Goal: Find specific page/section: Find specific page/section

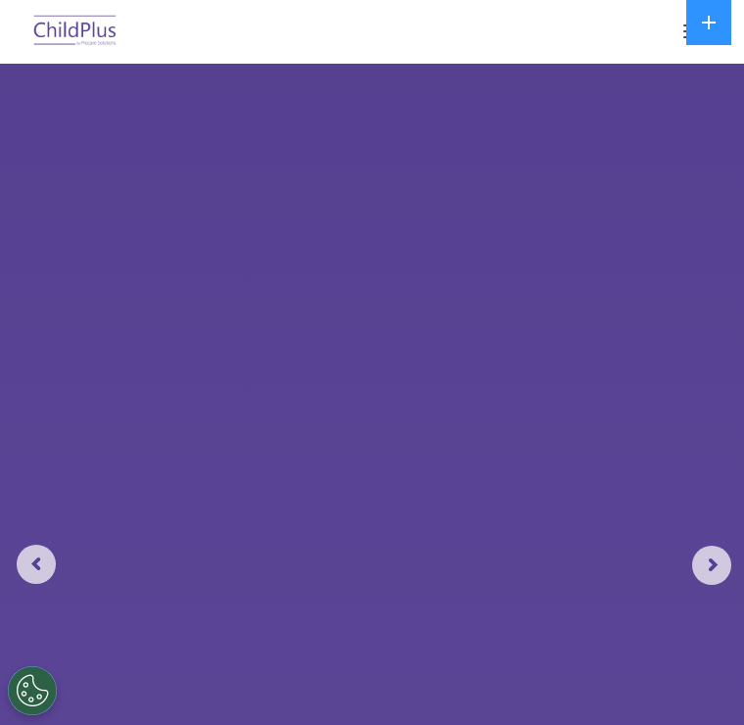
select select "MEDIUM"
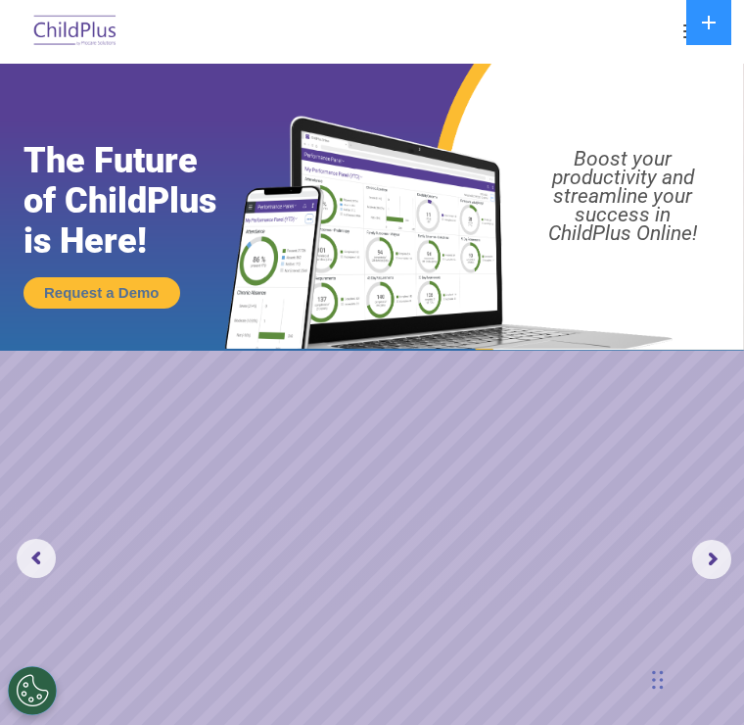
scroll to position [7, 0]
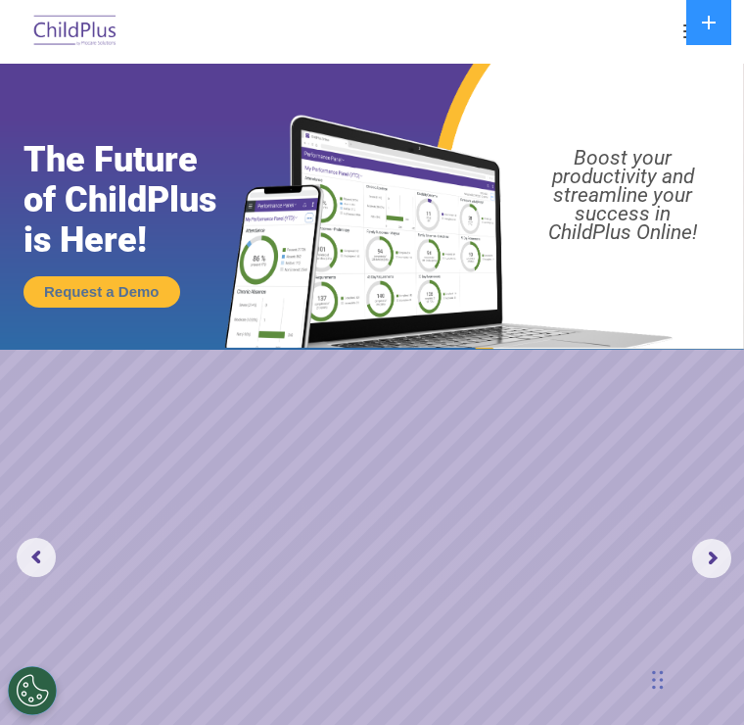
click at [75, 31] on img at bounding box center [75, 32] width 92 height 46
click at [684, 33] on button "button" at bounding box center [694, 31] width 41 height 31
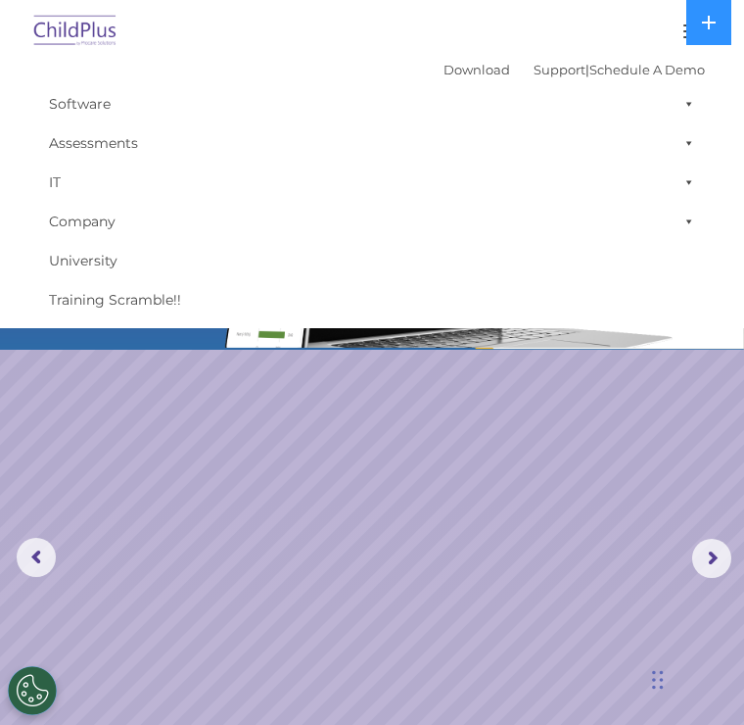
click at [709, 38] on button at bounding box center [709, 22] width 45 height 45
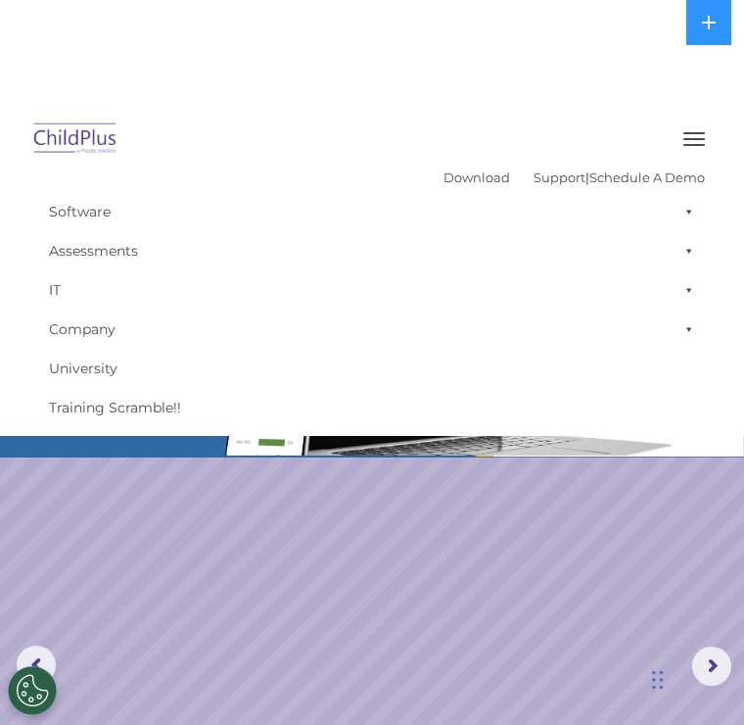
click at [707, 28] on icon at bounding box center [709, 23] width 16 height 16
click at [667, 116] on div at bounding box center [372, 139] width 666 height 47
click at [689, 36] on button at bounding box center [709, 22] width 45 height 45
click at [680, 123] on button "button" at bounding box center [694, 138] width 41 height 31
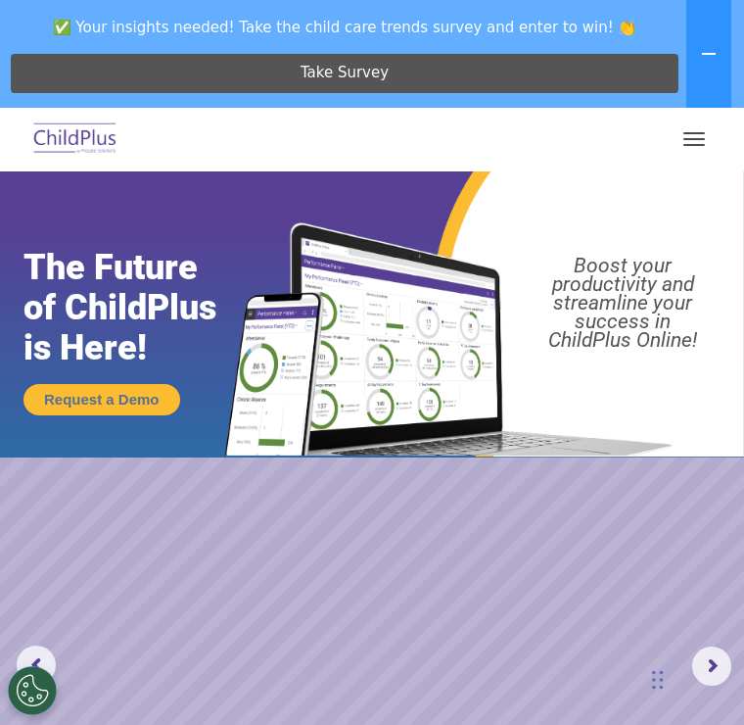
scroll to position [0, 0]
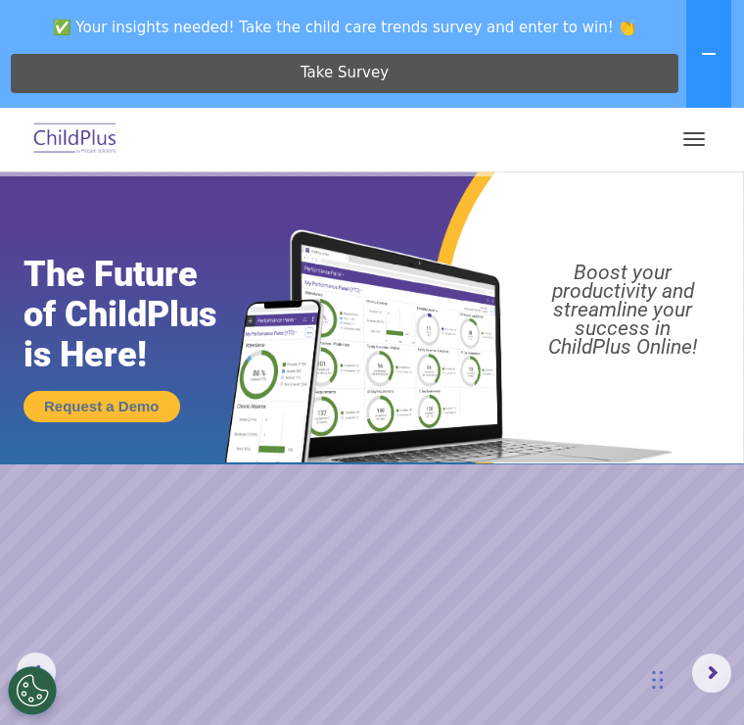
click at [693, 143] on button "button" at bounding box center [694, 138] width 41 height 31
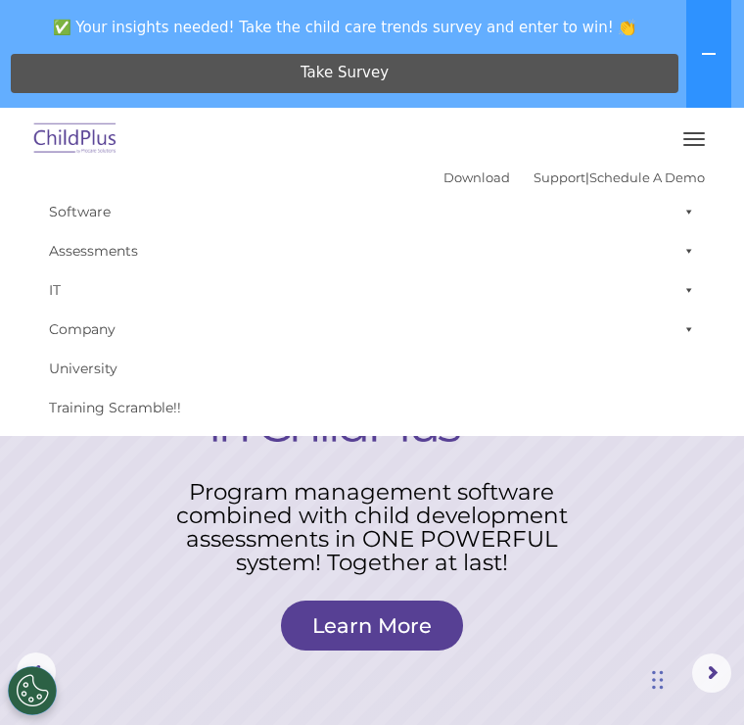
click at [709, 140] on button "button" at bounding box center [694, 138] width 41 height 31
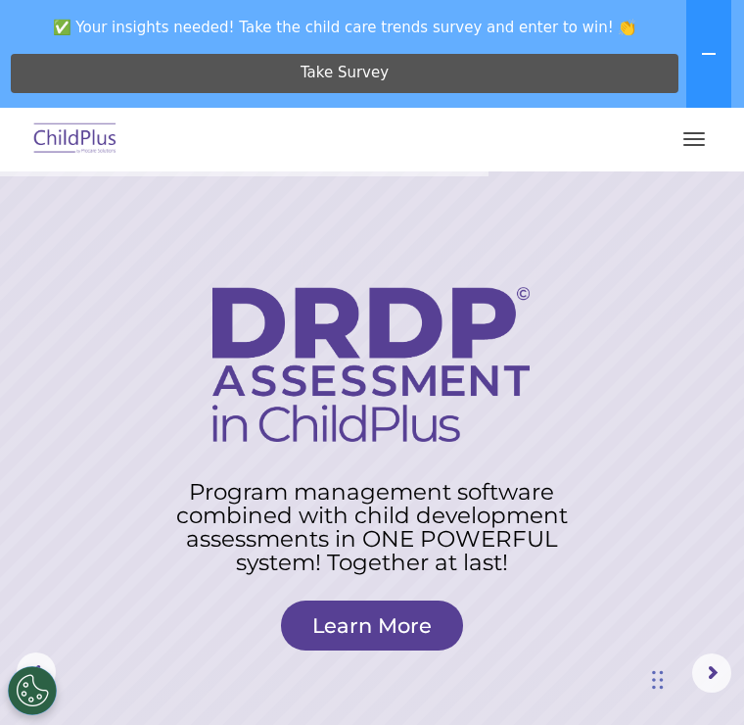
click at [689, 132] on span "button" at bounding box center [695, 133] width 22 height 2
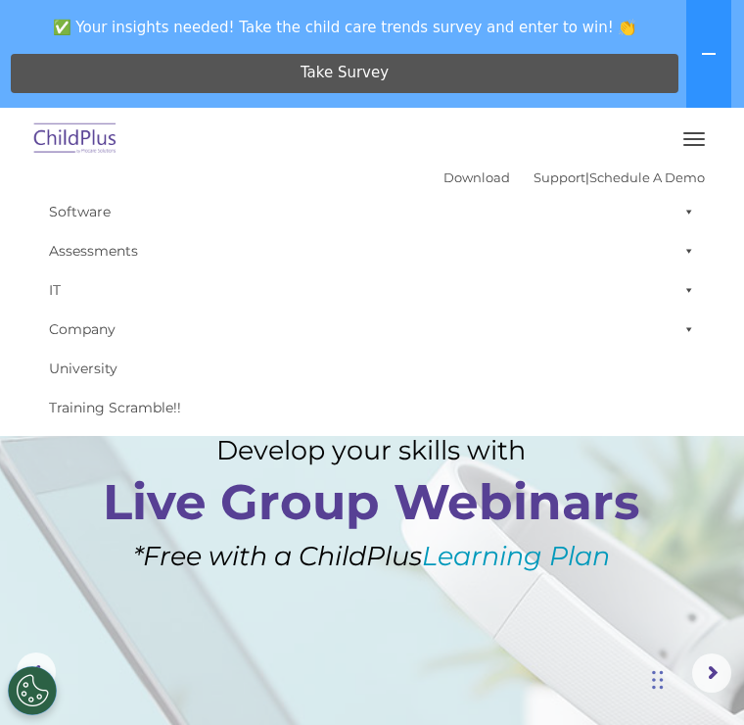
click at [100, 327] on link "Company" at bounding box center [372, 328] width 666 height 39
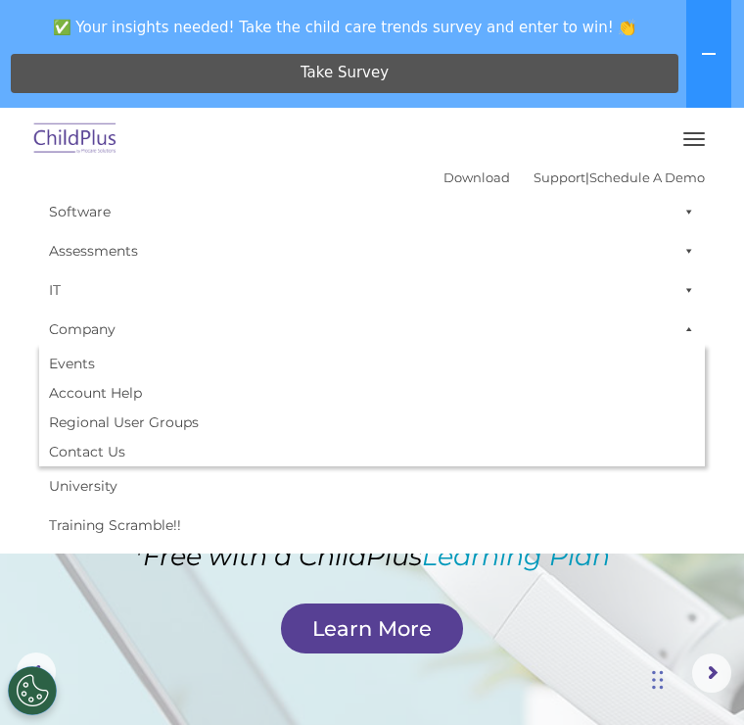
click at [451, 175] on link "Download" at bounding box center [477, 177] width 67 height 16
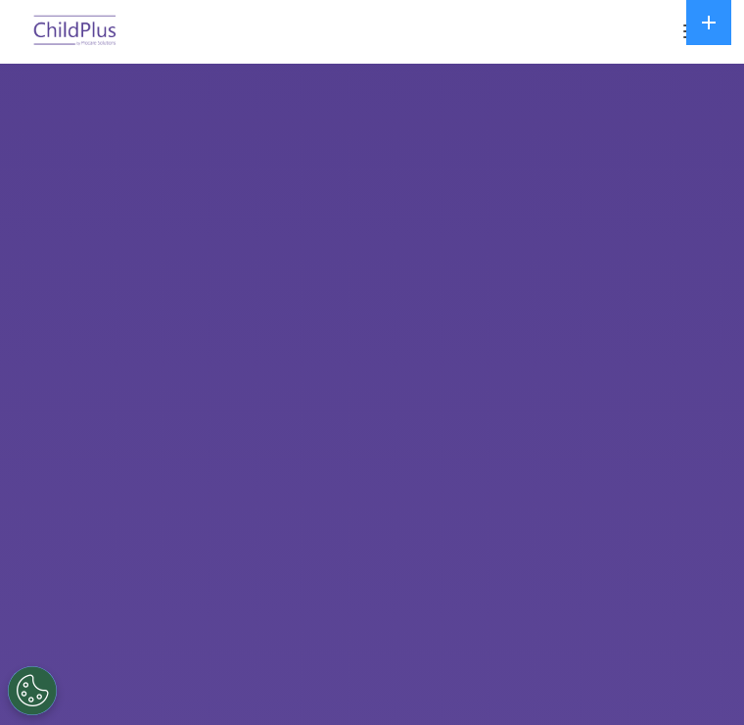
select select "MEDIUM"
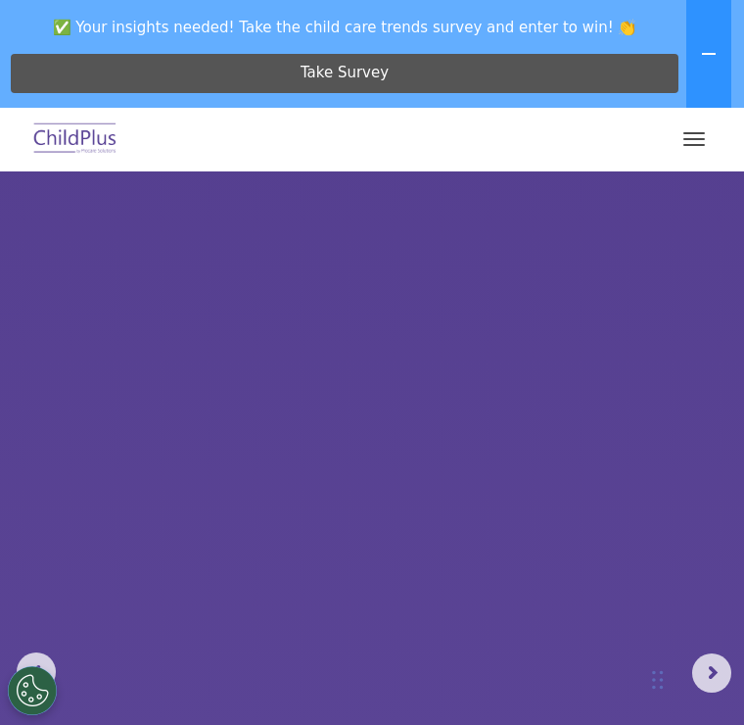
click at [700, 135] on button "button" at bounding box center [694, 138] width 41 height 31
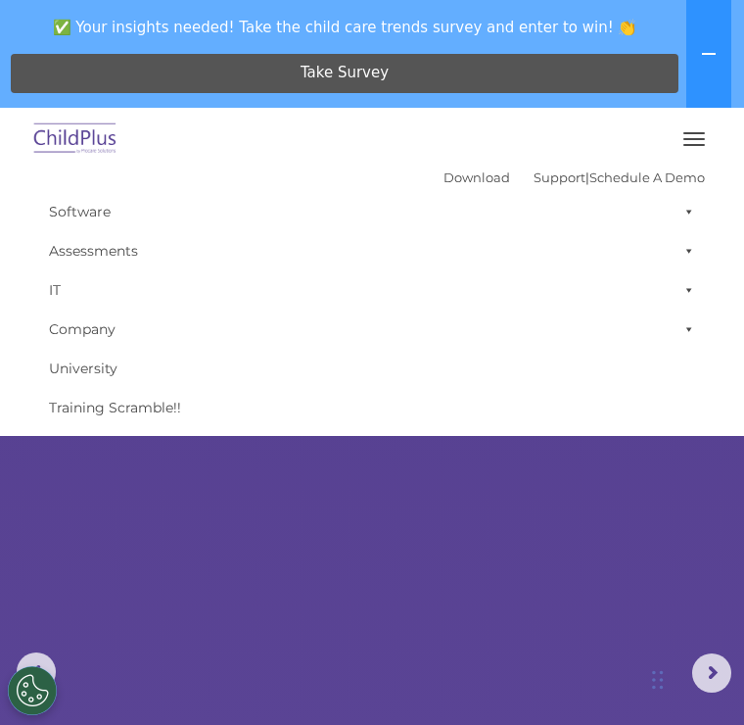
click at [693, 293] on span at bounding box center [686, 289] width 20 height 39
